Goal: Transaction & Acquisition: Purchase product/service

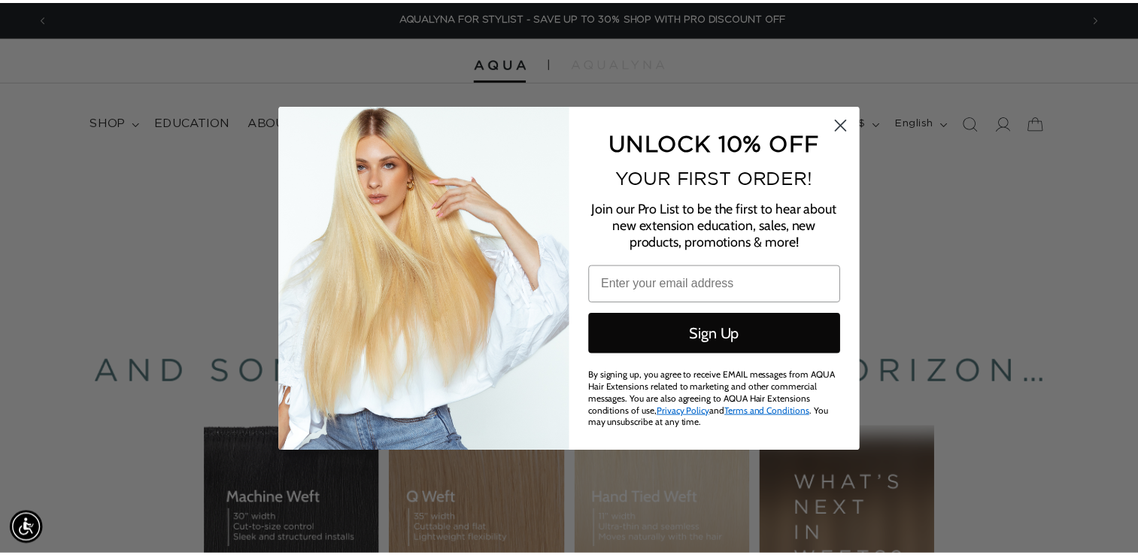
scroll to position [0, 2086]
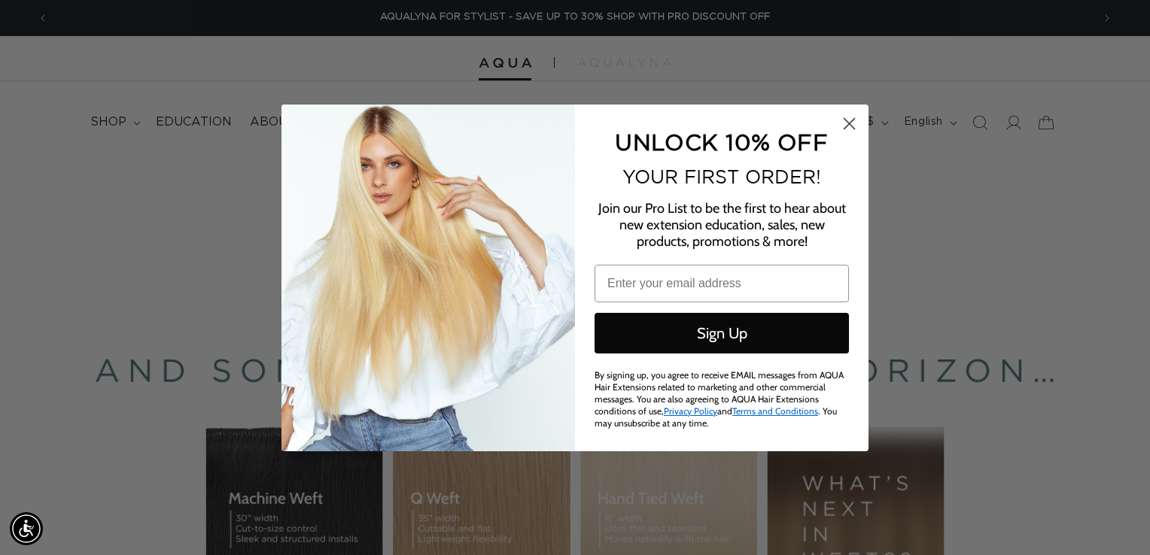
click at [855, 124] on circle "Close dialog" at bounding box center [849, 123] width 25 height 25
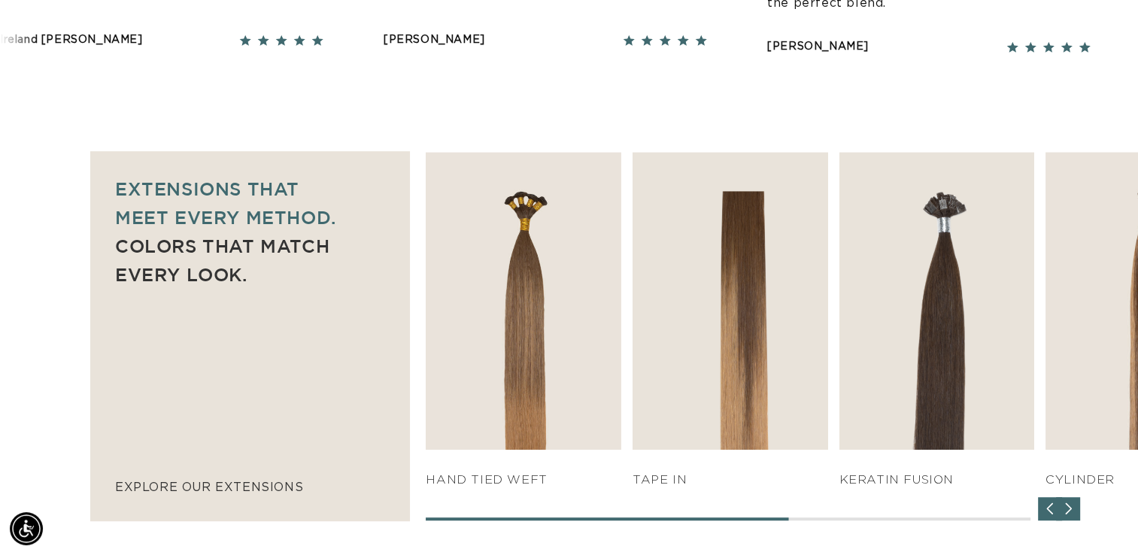
scroll to position [0, 1032]
click at [729, 272] on img "4 / 7" at bounding box center [731, 300] width 196 height 297
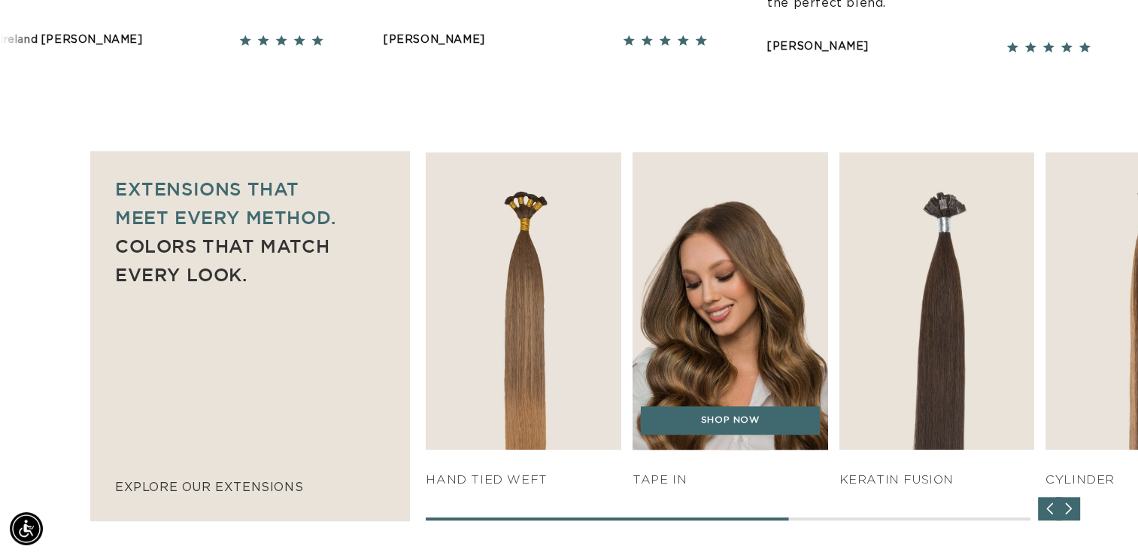
click at [709, 248] on img "4 / 7" at bounding box center [730, 300] width 205 height 312
click at [758, 437] on div "SHOP NOW" at bounding box center [731, 428] width 196 height 44
click at [722, 298] on img "4 / 7" at bounding box center [730, 300] width 205 height 312
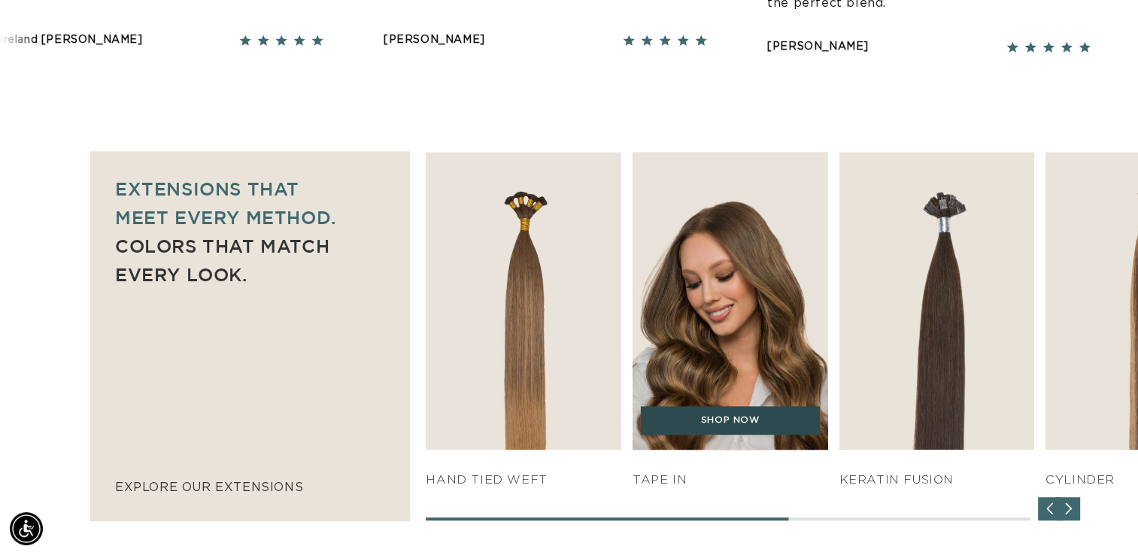
scroll to position [0, 2063]
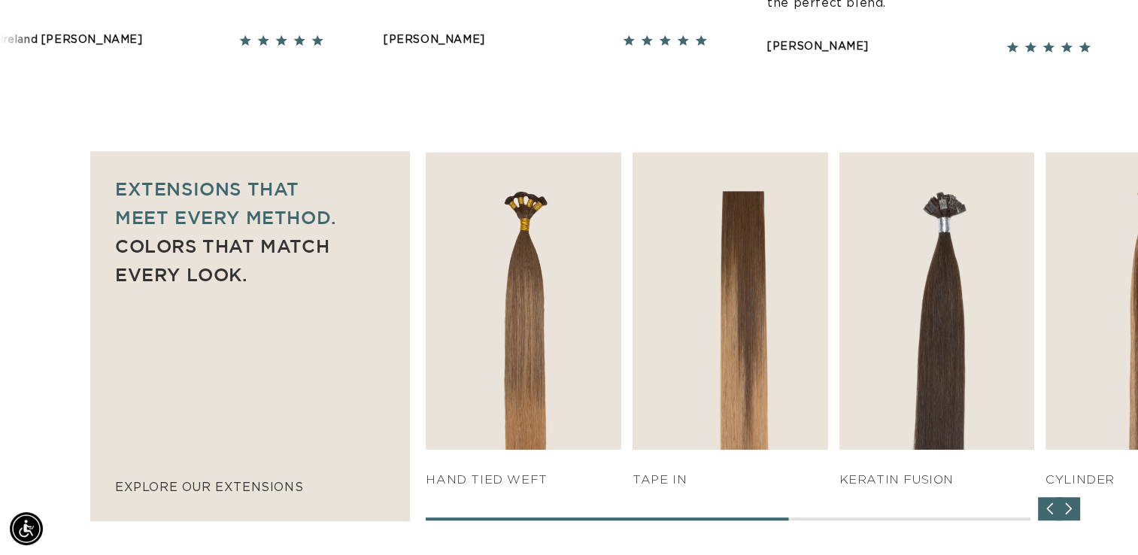
click at [712, 286] on img "4 / 7" at bounding box center [731, 300] width 196 height 297
click at [720, 420] on link "SHOP NOW" at bounding box center [730, 420] width 179 height 29
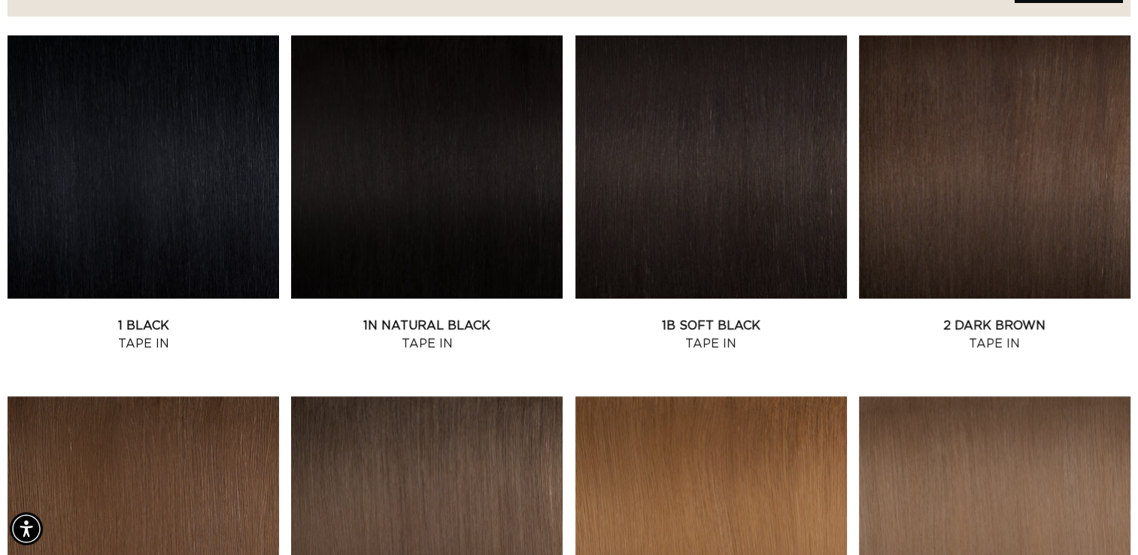
scroll to position [0, 1032]
click at [999, 317] on link "2 Dark Brown Tape In" at bounding box center [995, 335] width 272 height 36
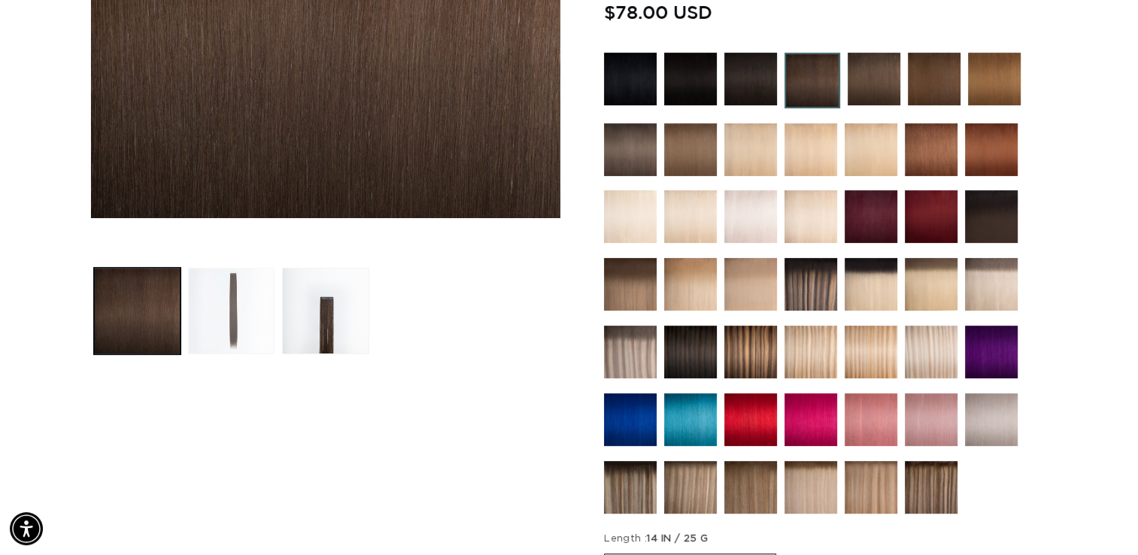
click at [246, 313] on button "Load image 2 in gallery view" at bounding box center [231, 311] width 87 height 87
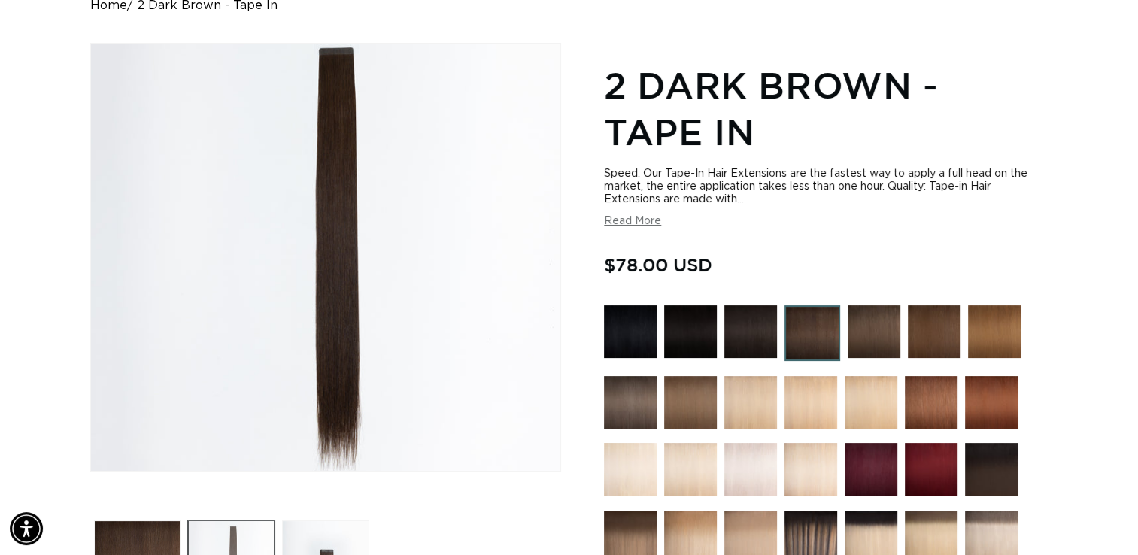
scroll to position [0, 1032]
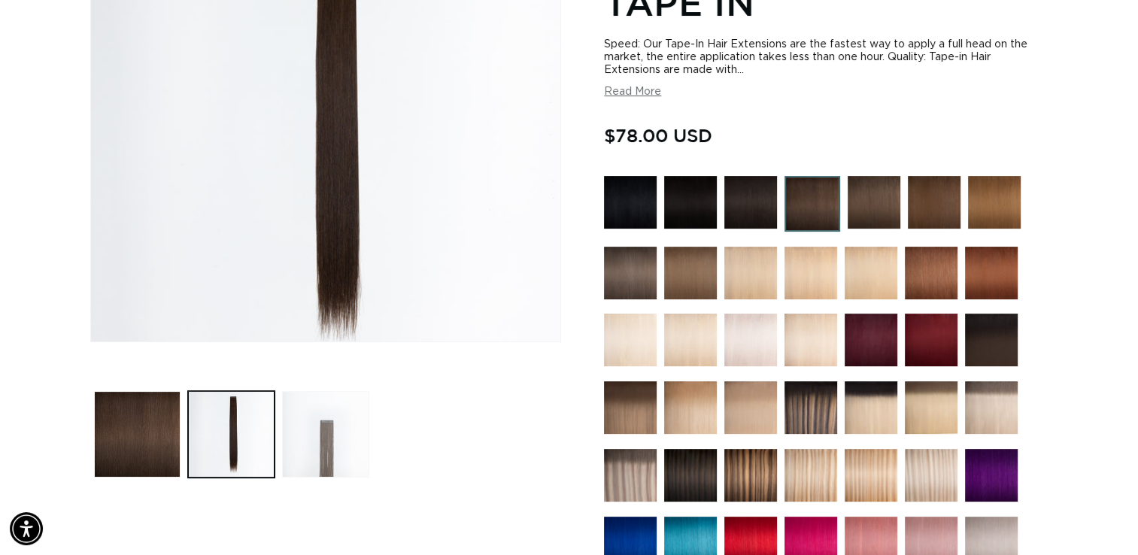
click at [339, 441] on button "Load image 3 in gallery view" at bounding box center [325, 434] width 87 height 87
